Goal: Information Seeking & Learning: Learn about a topic

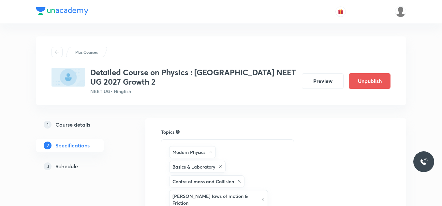
click at [60, 166] on h5 "Schedule" at bounding box center [66, 167] width 23 height 8
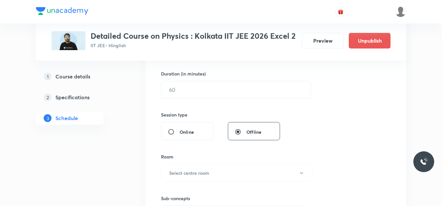
scroll to position [228, 0]
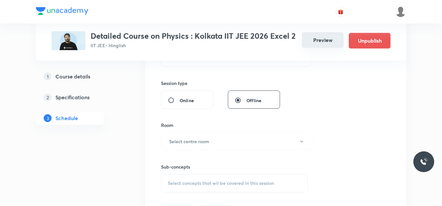
click at [321, 43] on button "Preview" at bounding box center [323, 40] width 42 height 16
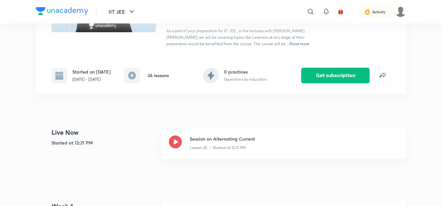
scroll to position [98, 0]
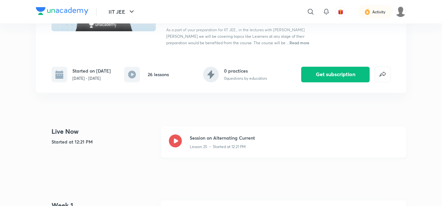
click at [173, 138] on icon at bounding box center [175, 141] width 13 height 13
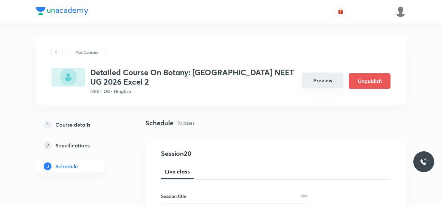
click at [321, 79] on button "Preview" at bounding box center [323, 81] width 42 height 16
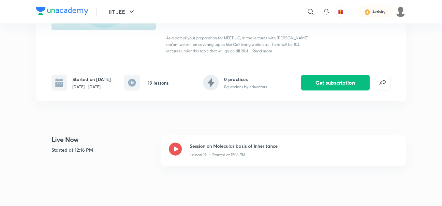
scroll to position [130, 0]
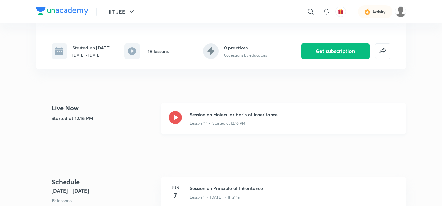
click at [175, 117] on icon at bounding box center [175, 117] width 13 height 13
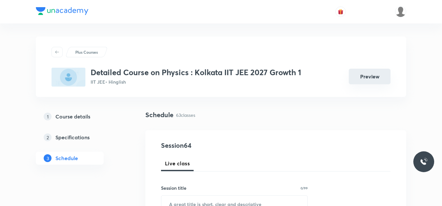
click at [370, 79] on button "Preview" at bounding box center [370, 77] width 42 height 16
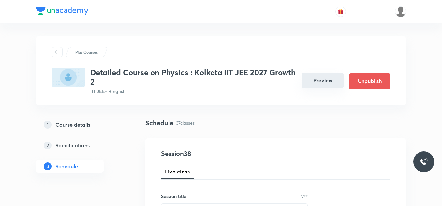
click at [317, 83] on button "Preview" at bounding box center [323, 81] width 42 height 16
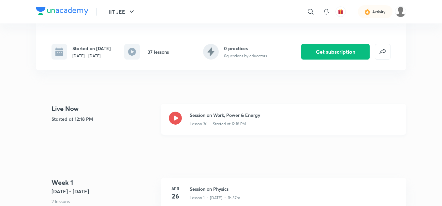
scroll to position [130, 0]
click at [174, 124] on icon at bounding box center [175, 117] width 13 height 13
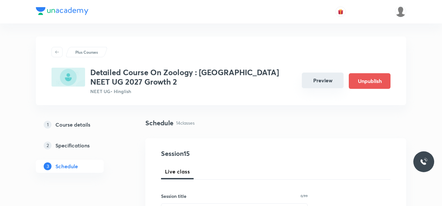
click at [333, 81] on button "Preview" at bounding box center [323, 81] width 42 height 16
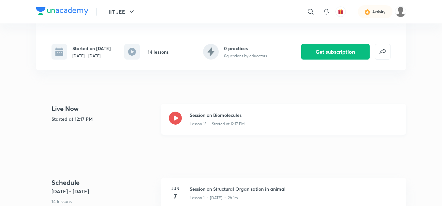
scroll to position [130, 0]
click at [186, 116] on div "Session on Biomolecules Lesson 13 • Started at 12:17 PM" at bounding box center [283, 118] width 245 height 31
